Goal: Task Accomplishment & Management: Manage account settings

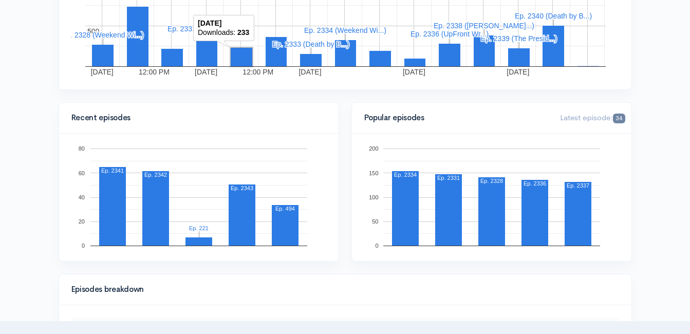
scroll to position [360, 0]
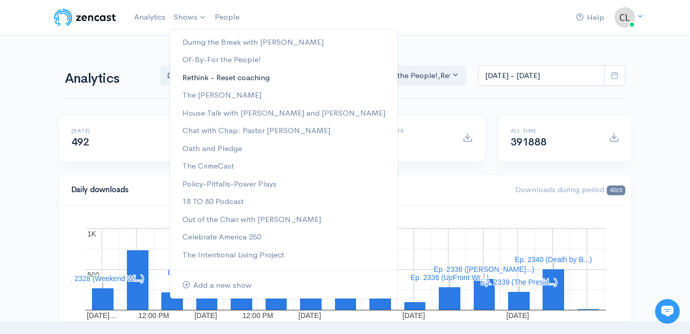
click at [205, 79] on link "Rethink - Reset coaching" at bounding box center [284, 78] width 228 height 18
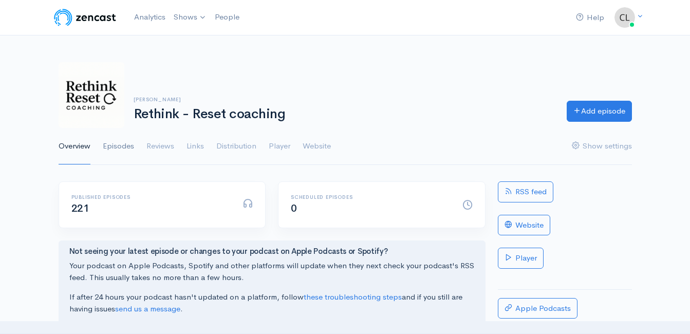
click at [116, 143] on link "Episodes" at bounding box center [118, 146] width 31 height 37
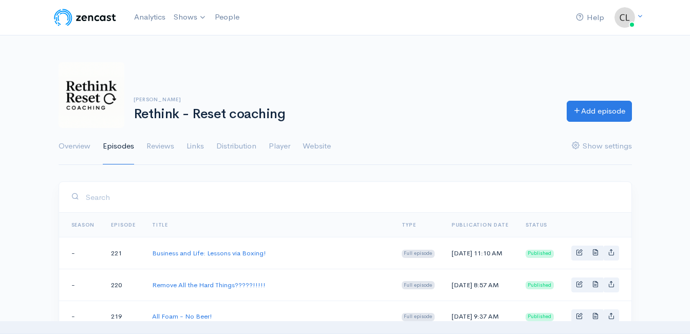
scroll to position [103, 0]
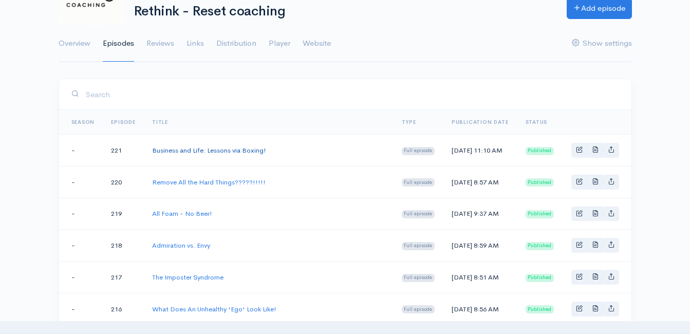
click at [248, 152] on link "Business and Life: Lessons via Boxing!" at bounding box center [209, 150] width 114 height 9
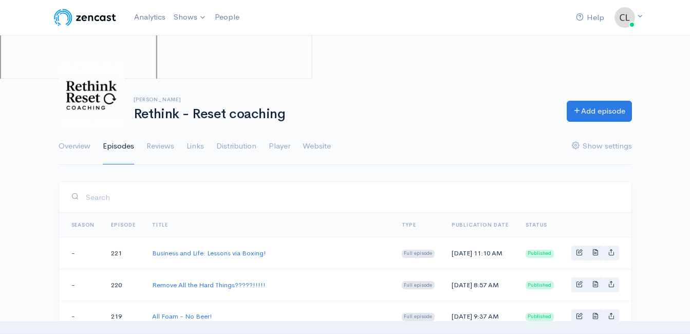
scroll to position [103, 0]
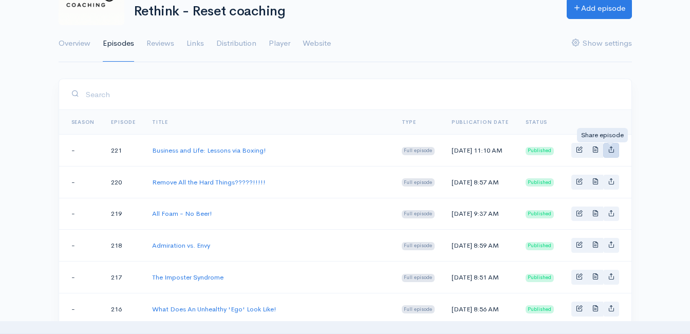
click at [613, 158] on link "Basic example" at bounding box center [611, 150] width 16 height 15
type input "https://dtb-podcast-coaching-shorts.zencast.website/episodes/business-and-life-…"
type input "https://media.zencast.fm/dtb-podcast-coaching-shorts/6b3f5b5d-f13d-431b-8c49-94…"
type input "<iframe src='https://share.zencast.fm/embed/episode/6b3f5b5d-f13d-431b-8c49-945…"
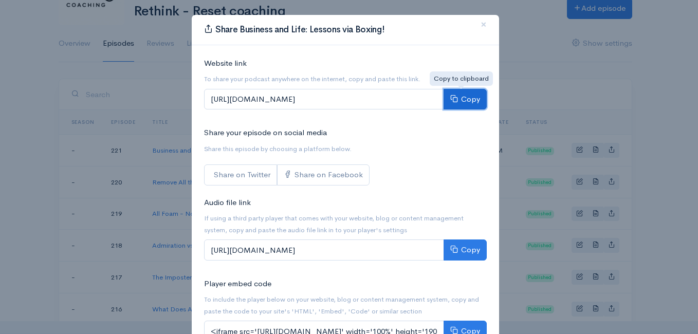
click at [459, 100] on button "Copy" at bounding box center [464, 99] width 43 height 21
click at [453, 96] on icon at bounding box center [454, 99] width 8 height 8
click at [538, 43] on div "Share Business and Life: Lessons via Boxing! × Website link To share your podca…" at bounding box center [349, 167] width 698 height 334
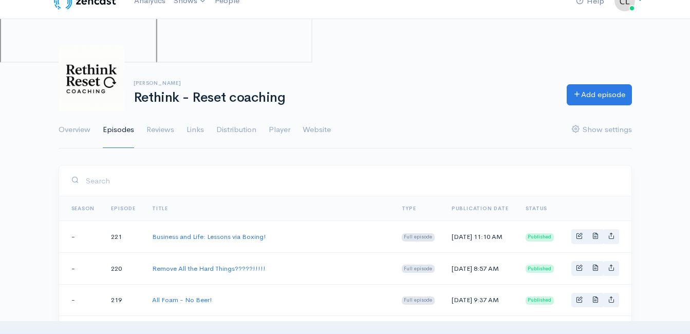
scroll to position [0, 0]
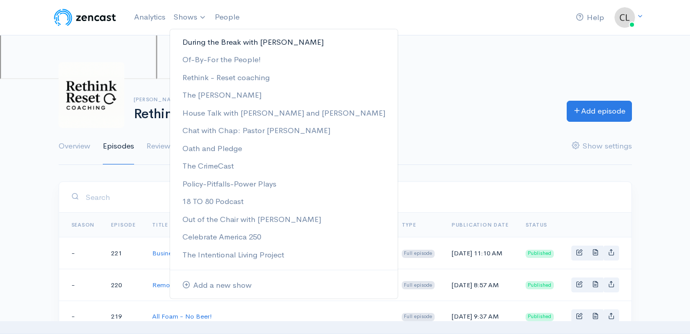
click at [190, 43] on link "During the Break with [PERSON_NAME]" at bounding box center [284, 42] width 228 height 18
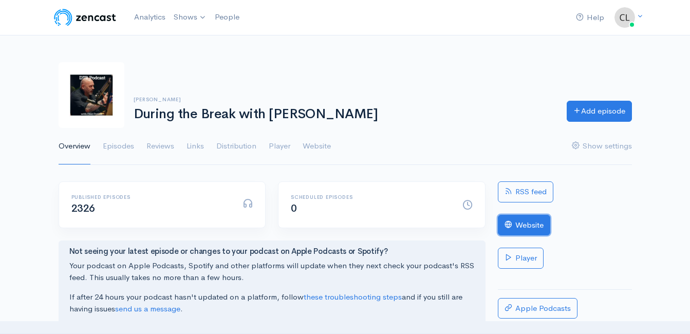
click at [526, 223] on link "Website" at bounding box center [524, 225] width 52 height 21
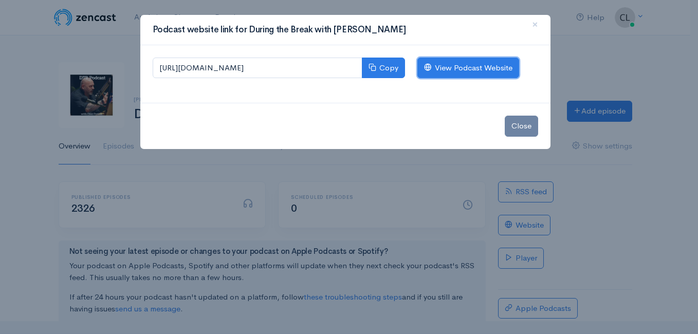
click at [478, 71] on link "View Podcast Website" at bounding box center [468, 68] width 102 height 21
click at [471, 67] on link "View Podcast Website" at bounding box center [468, 68] width 102 height 21
click at [462, 67] on link "View Podcast Website" at bounding box center [468, 68] width 102 height 21
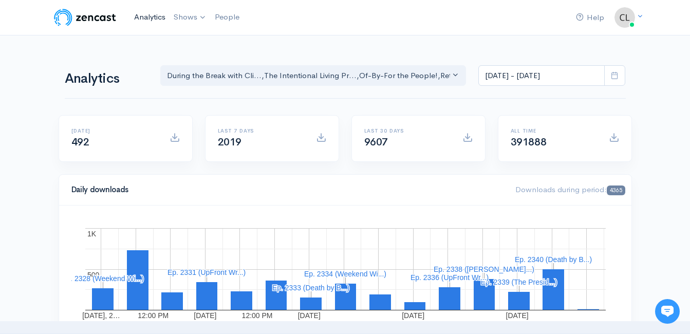
click at [154, 19] on link "Analytics" at bounding box center [150, 17] width 40 height 22
